Goal: Find specific page/section: Find specific page/section

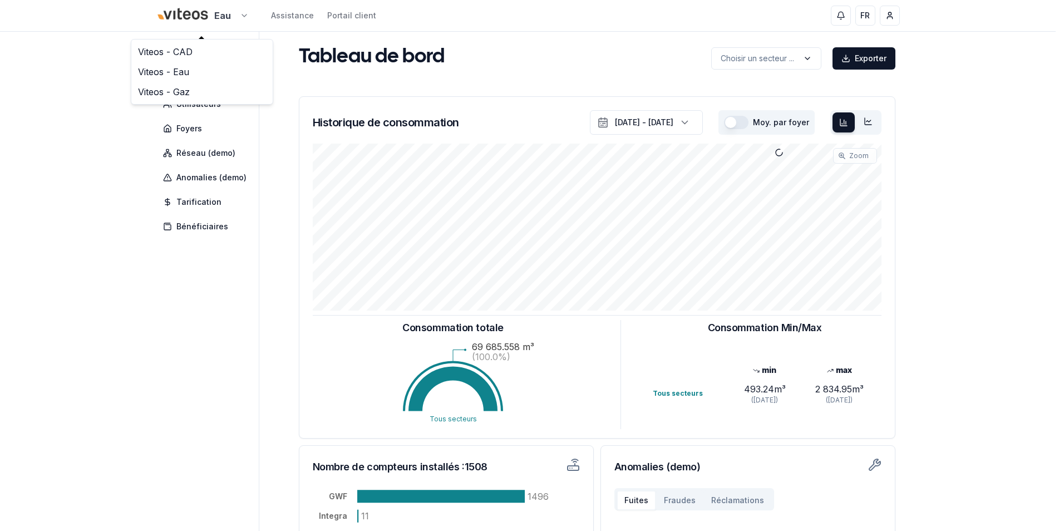
click at [246, 19] on html "Eau Assistance Portail client FR [PERSON_NAME] Tableau de bord Carte Utilisateu…" at bounding box center [532, 344] width 1064 height 689
click at [198, 51] on link "Viteos - CAD" at bounding box center [202, 52] width 137 height 20
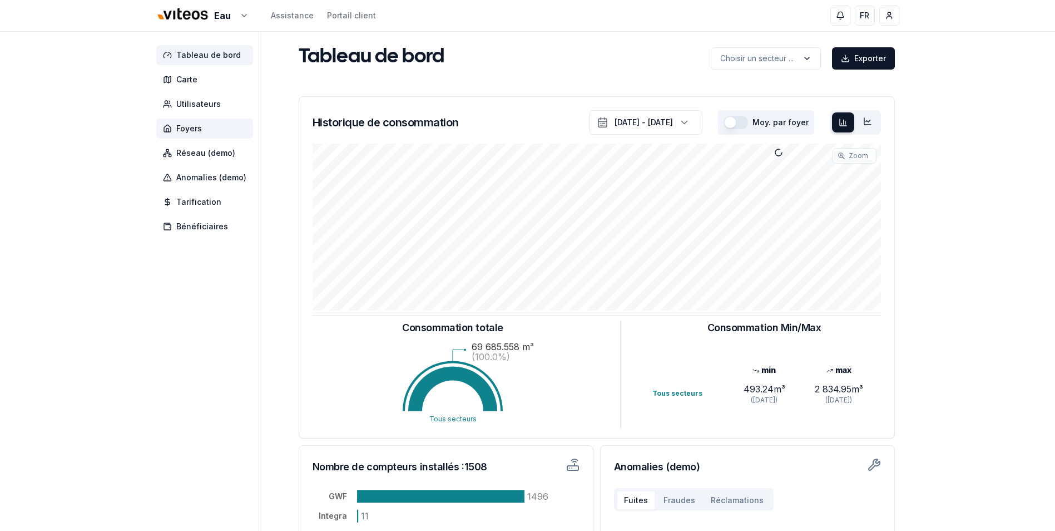
click at [204, 127] on span "Foyers" at bounding box center [204, 129] width 97 height 20
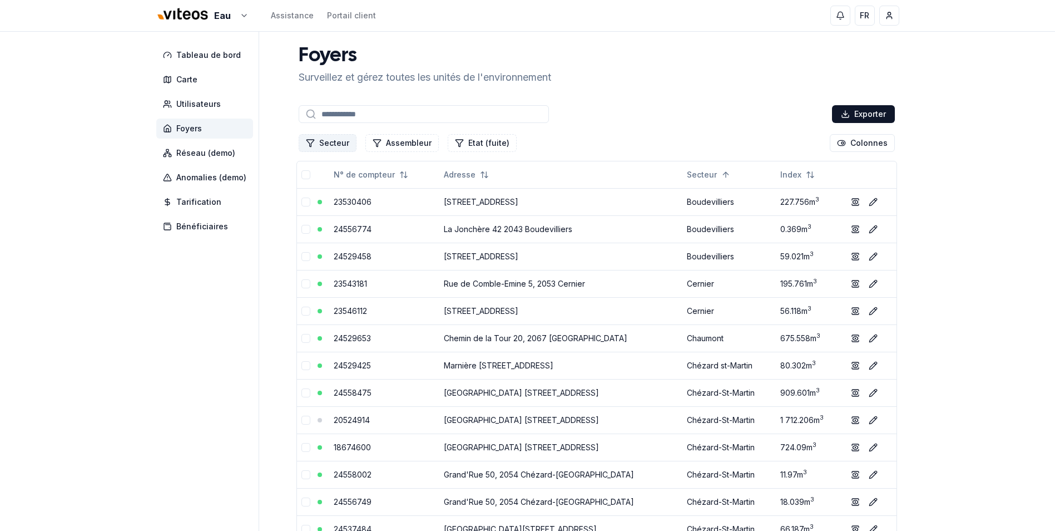
click at [347, 142] on button "Secteur" at bounding box center [328, 143] width 58 height 18
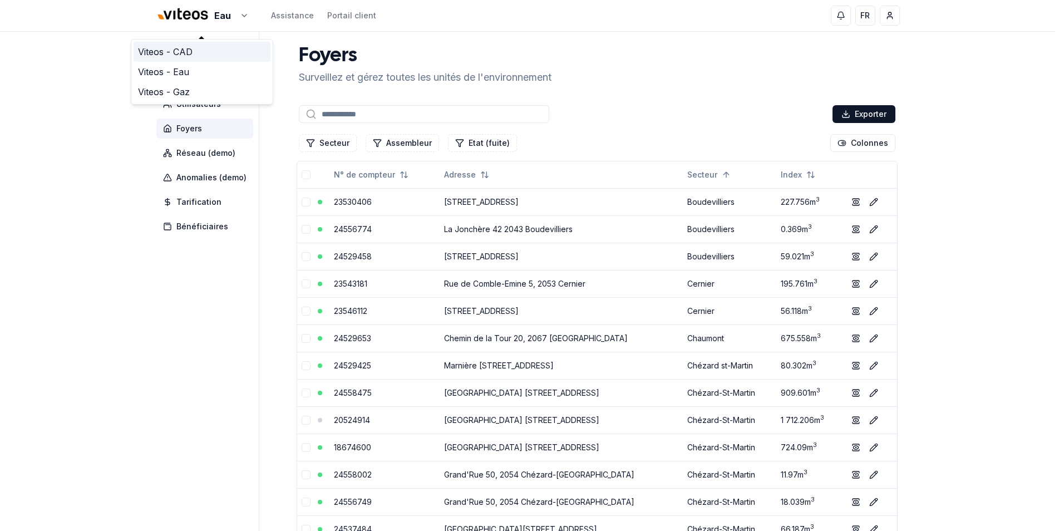
click at [177, 54] on link "Viteos - CAD" at bounding box center [202, 52] width 137 height 20
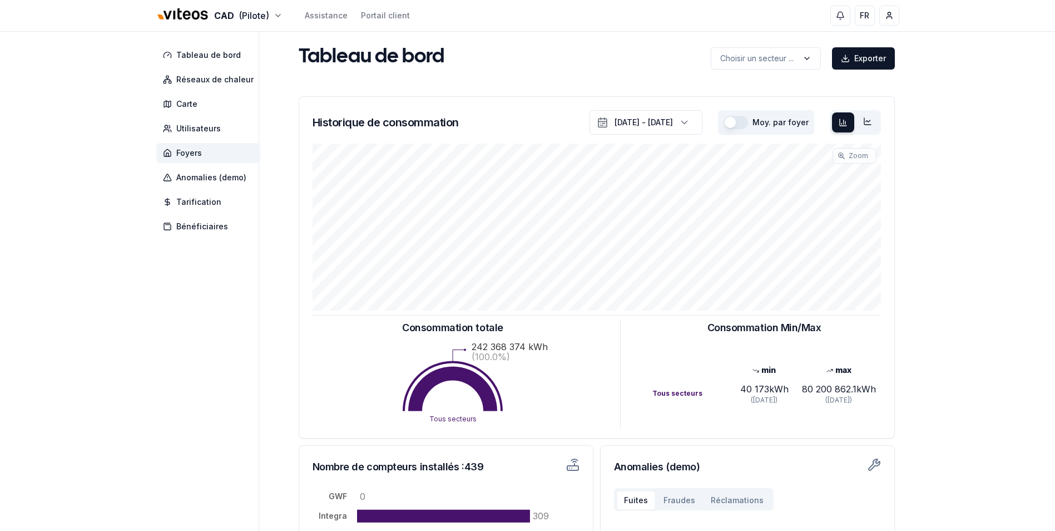
click at [198, 151] on span "Foyers" at bounding box center [189, 152] width 26 height 11
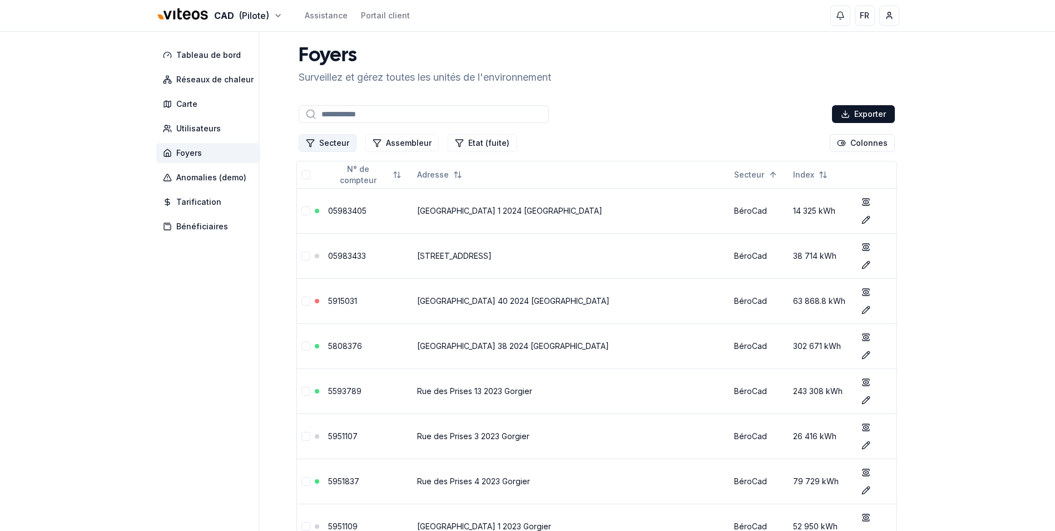
click at [345, 141] on button "Secteur" at bounding box center [328, 143] width 58 height 18
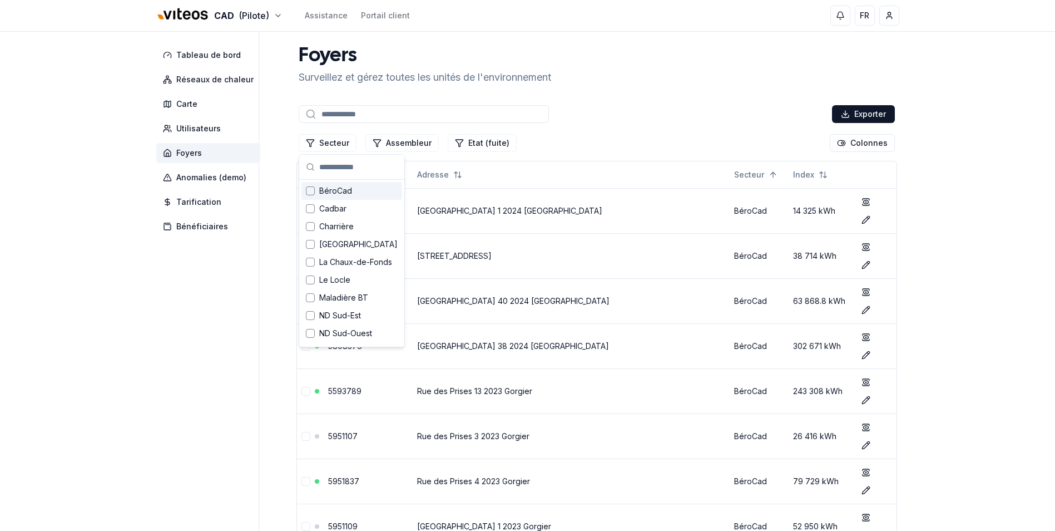
click at [317, 191] on div "BéroCad" at bounding box center [352, 191] width 101 height 18
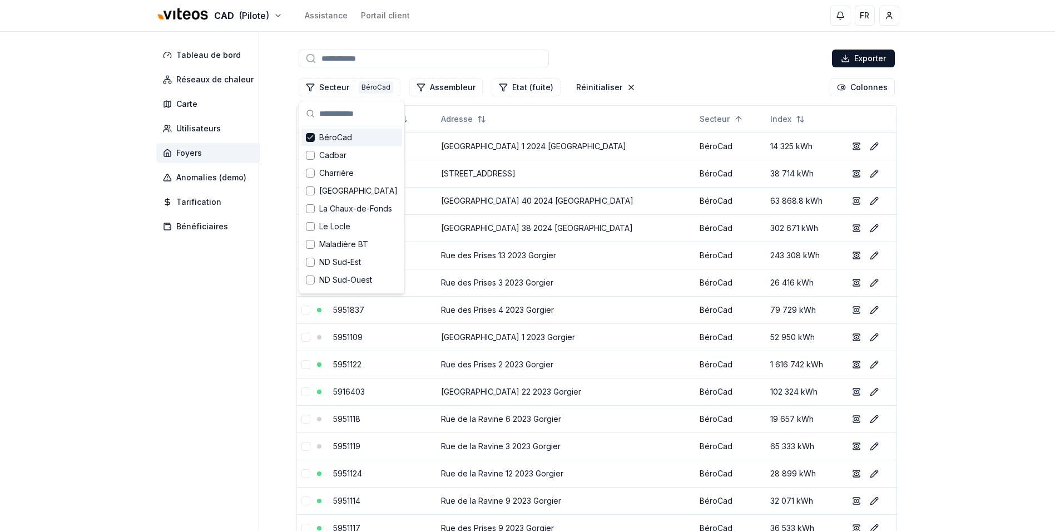
scroll to position [53, 0]
